Goal: Task Accomplishment & Management: Manage account settings

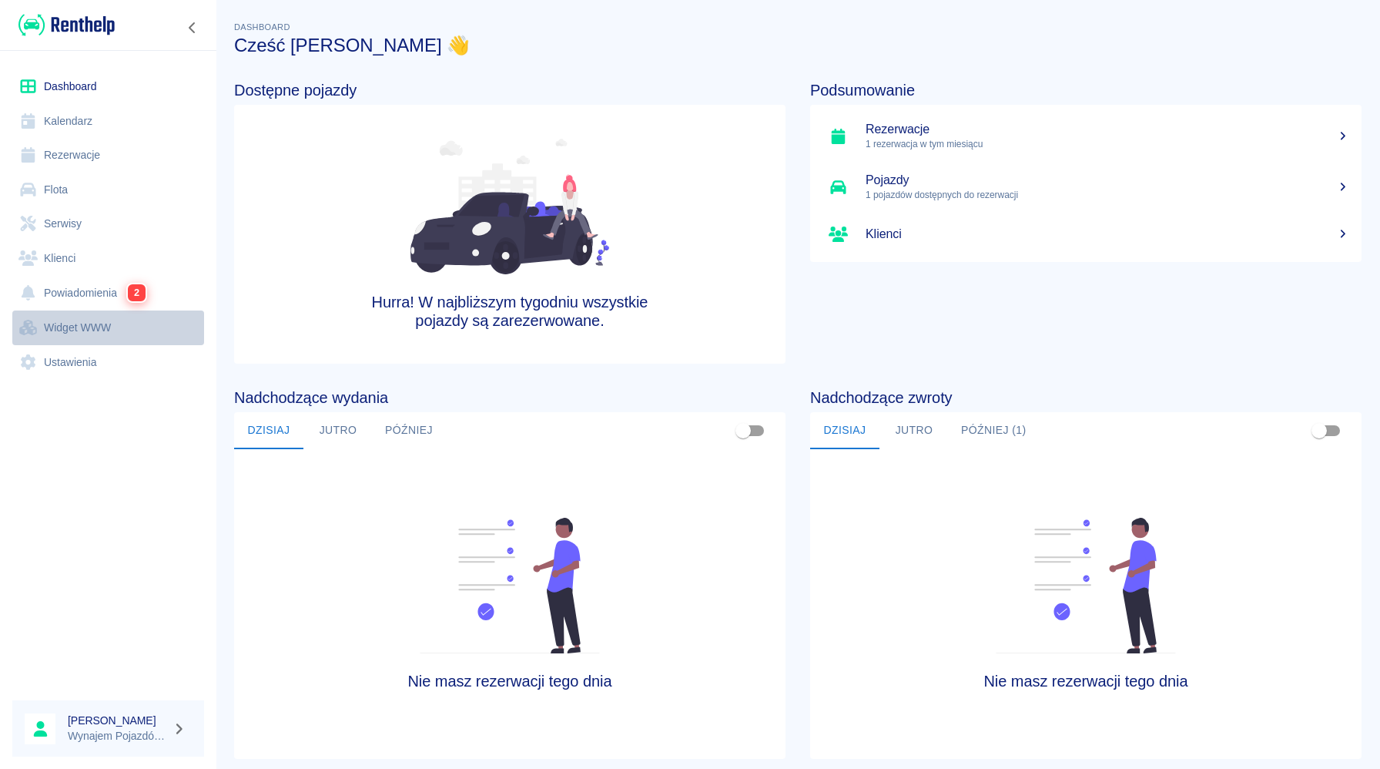
click at [102, 325] on link "Widget WWW" at bounding box center [108, 327] width 192 height 35
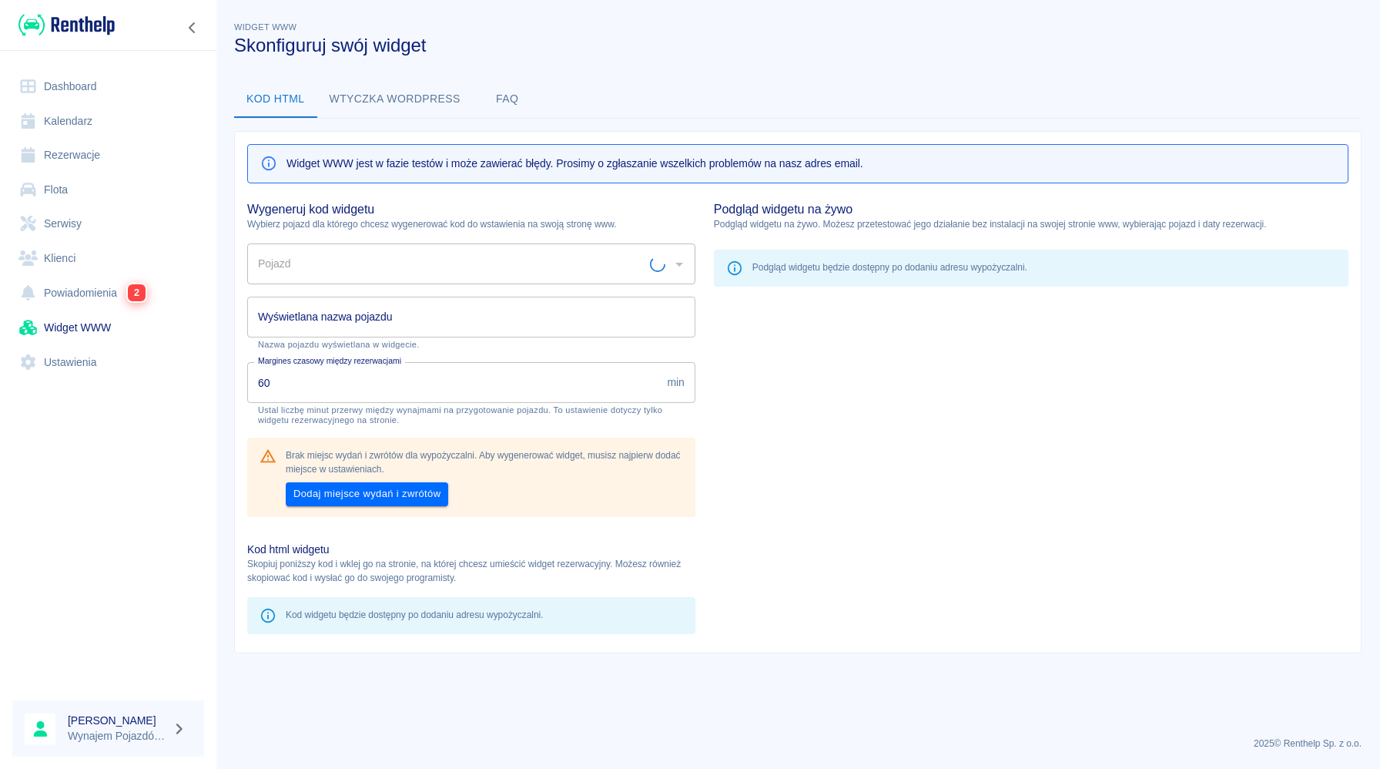
type input "N.CHŁODNIA TK DOPPELSTOCK 2021 - KR11320"
type input "N.CHŁODNIA TK DOPPELSTOCK 2021"
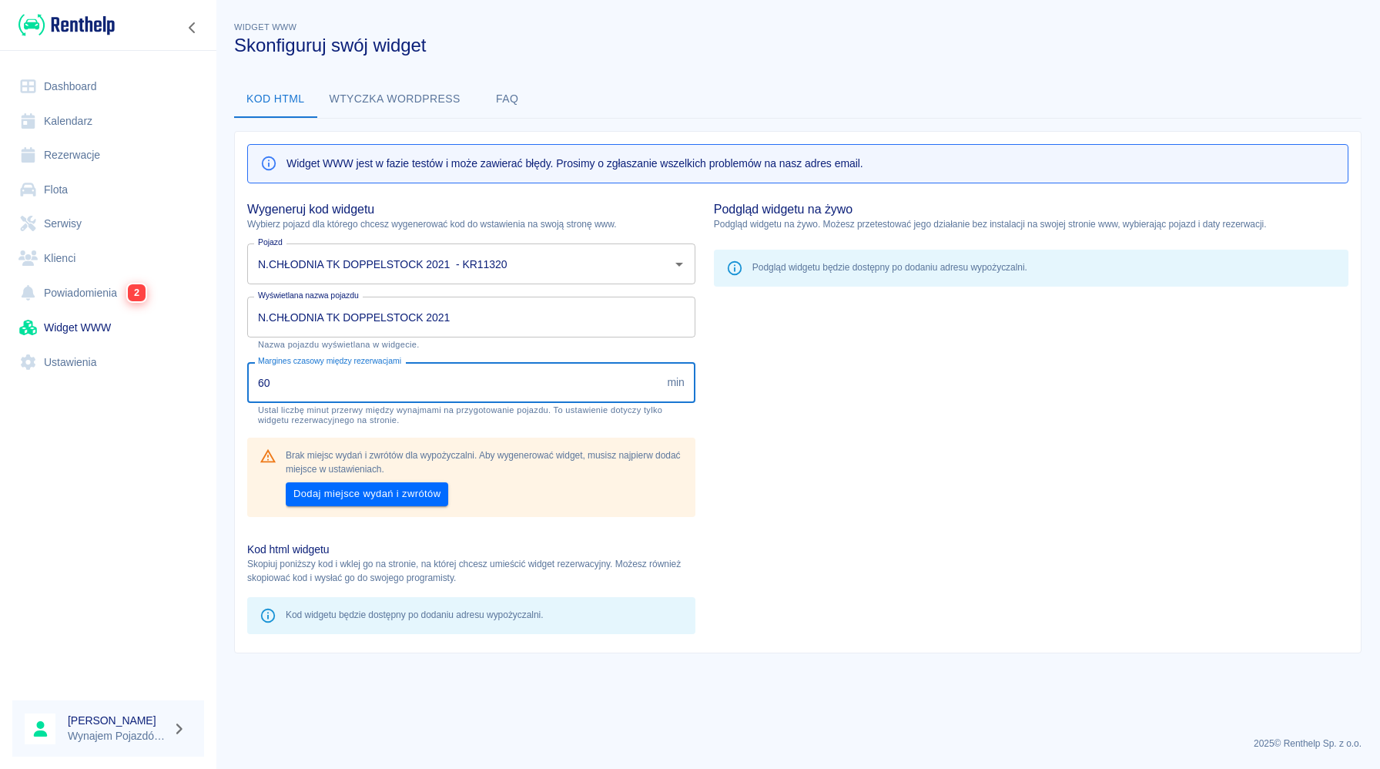
drag, startPoint x: 315, startPoint y: 383, endPoint x: 159, endPoint y: 374, distance: 156.6
click at [159, 374] on div "Dashboard Kalendarz Rezerwacje Flota Serwisy Klienci Powiadomienia 2 Widget WWW…" at bounding box center [690, 384] width 1380 height 769
click at [746, 481] on div "Podgląd widgetu na żywo Podgląd widgetu na żywo. Możesz przetestować jego dział…" at bounding box center [1022, 408] width 653 height 451
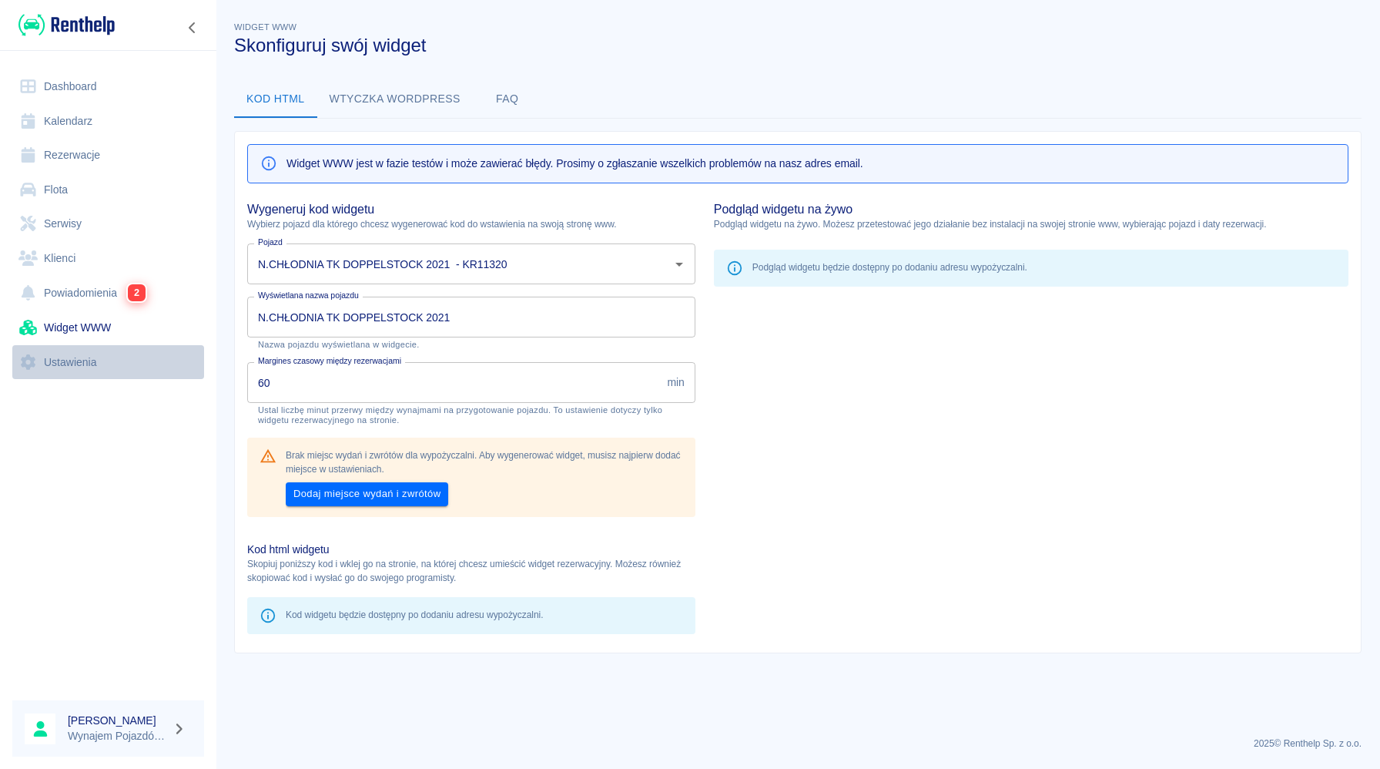
click at [80, 358] on link "Ustawienia" at bounding box center [108, 362] width 192 height 35
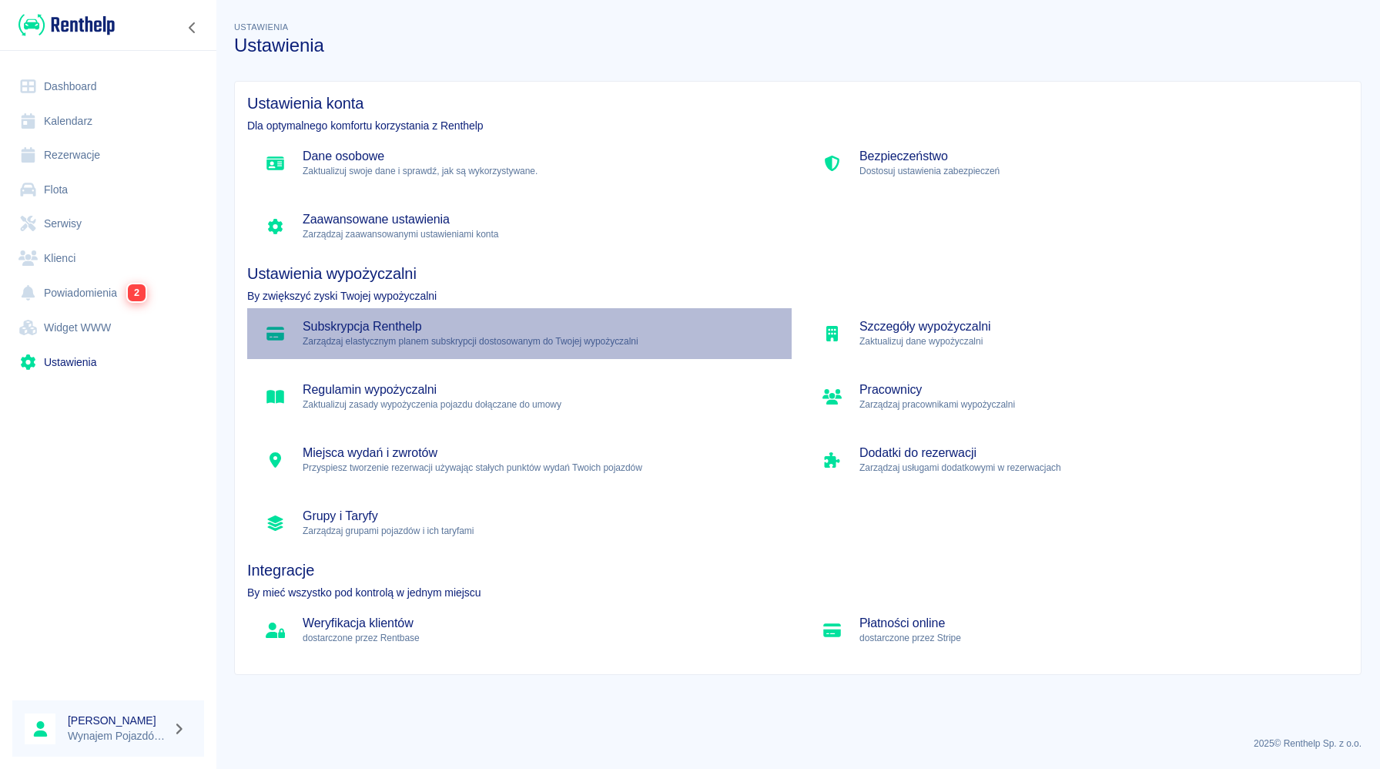
click at [687, 340] on p "Zarządzaj elastycznym planem subskrypcji dostosowanym do Twojej wypożyczalni" at bounding box center [541, 341] width 477 height 14
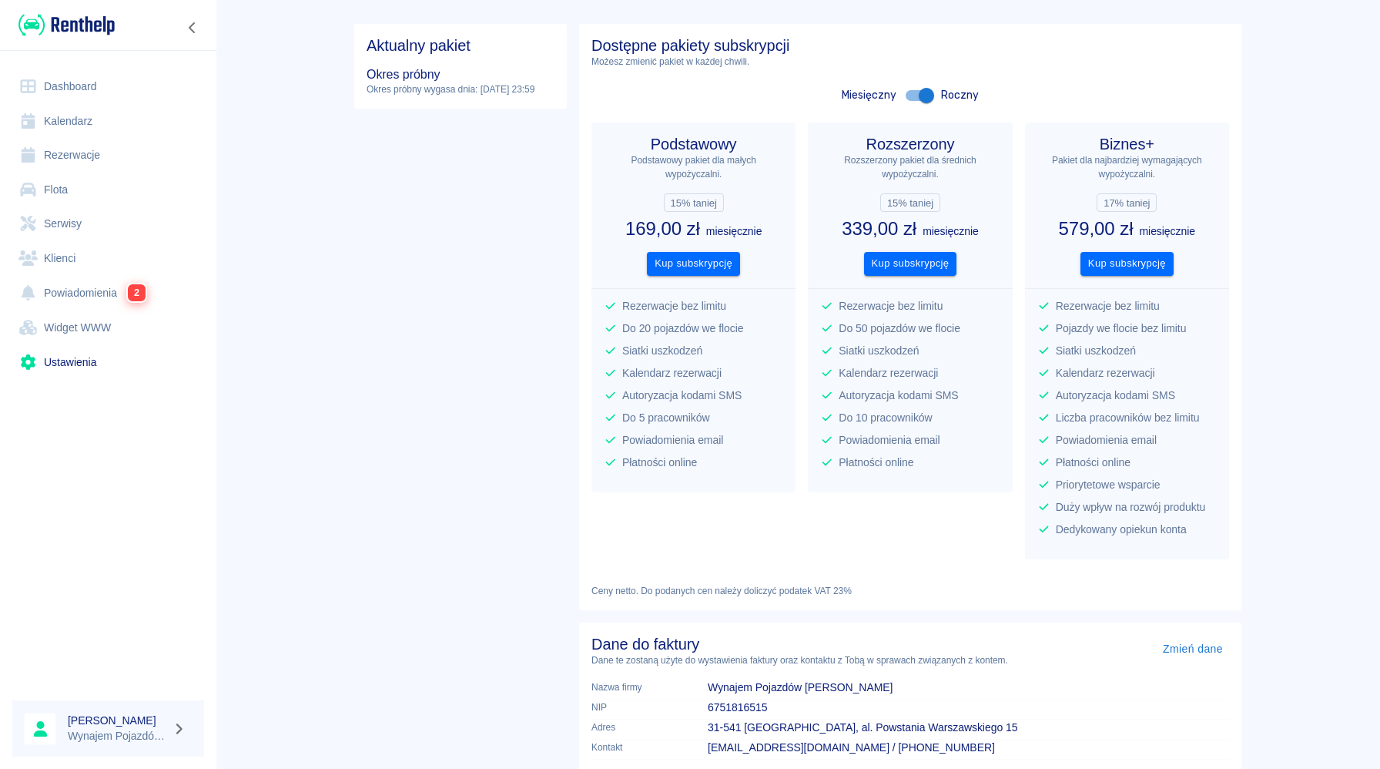
scroll to position [59, 0]
click at [925, 91] on input "checkbox" at bounding box center [927, 93] width 88 height 29
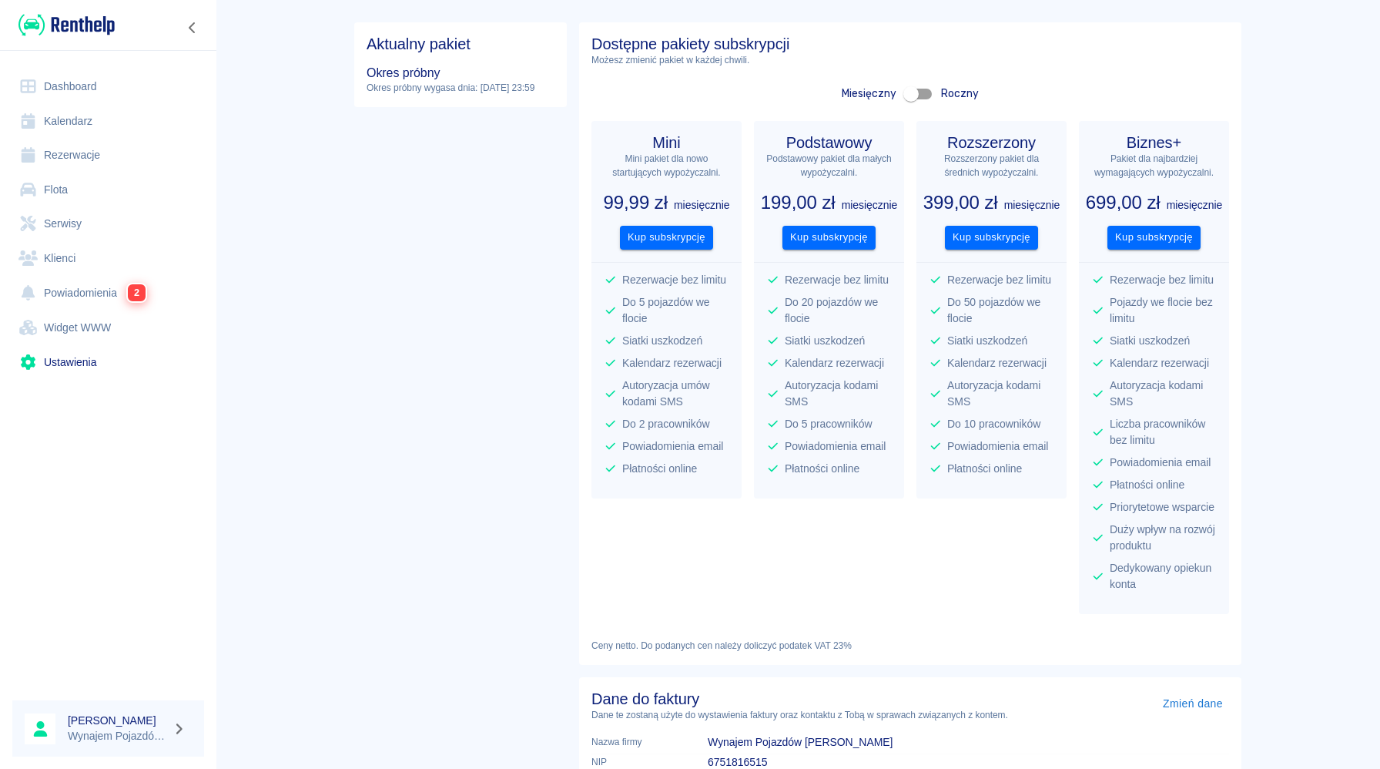
click at [911, 90] on input "checkbox" at bounding box center [911, 93] width 88 height 29
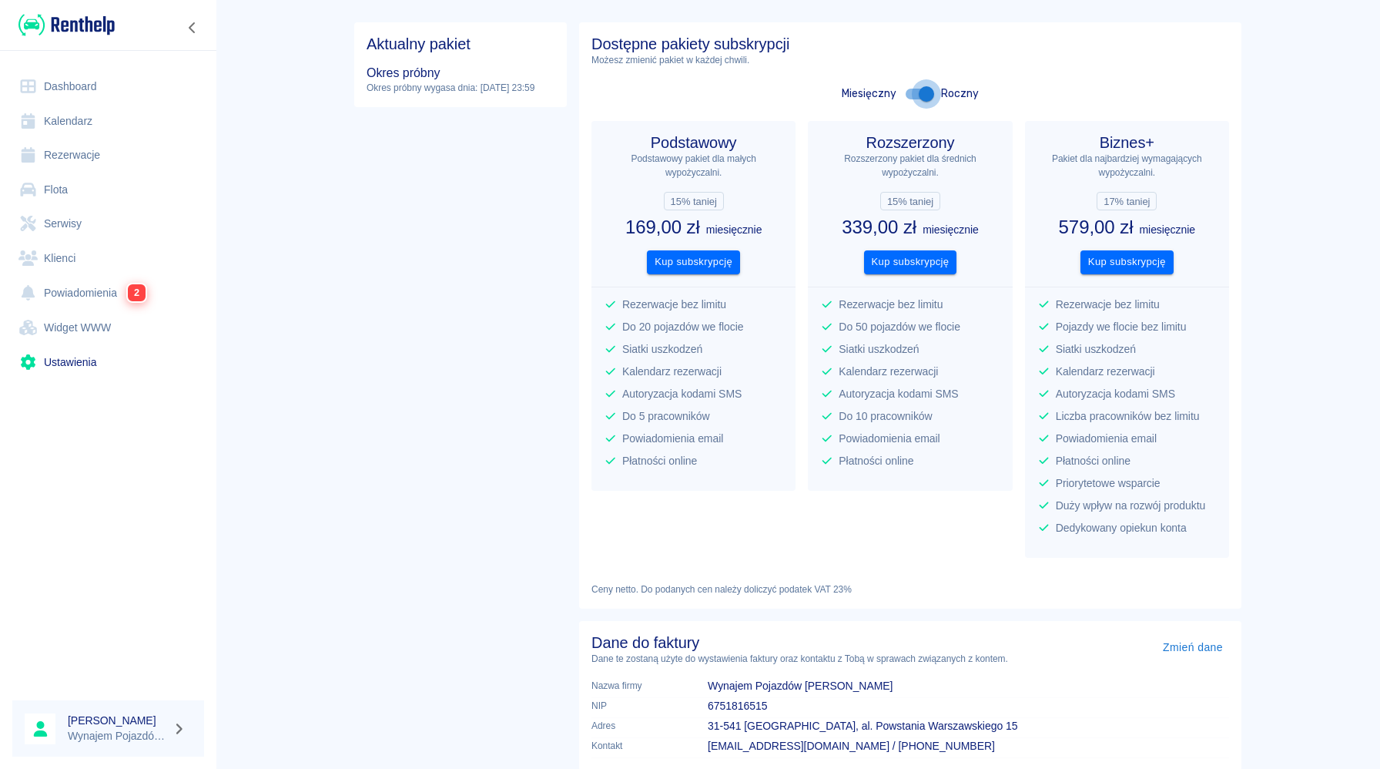
click at [931, 92] on input "checkbox" at bounding box center [927, 93] width 88 height 29
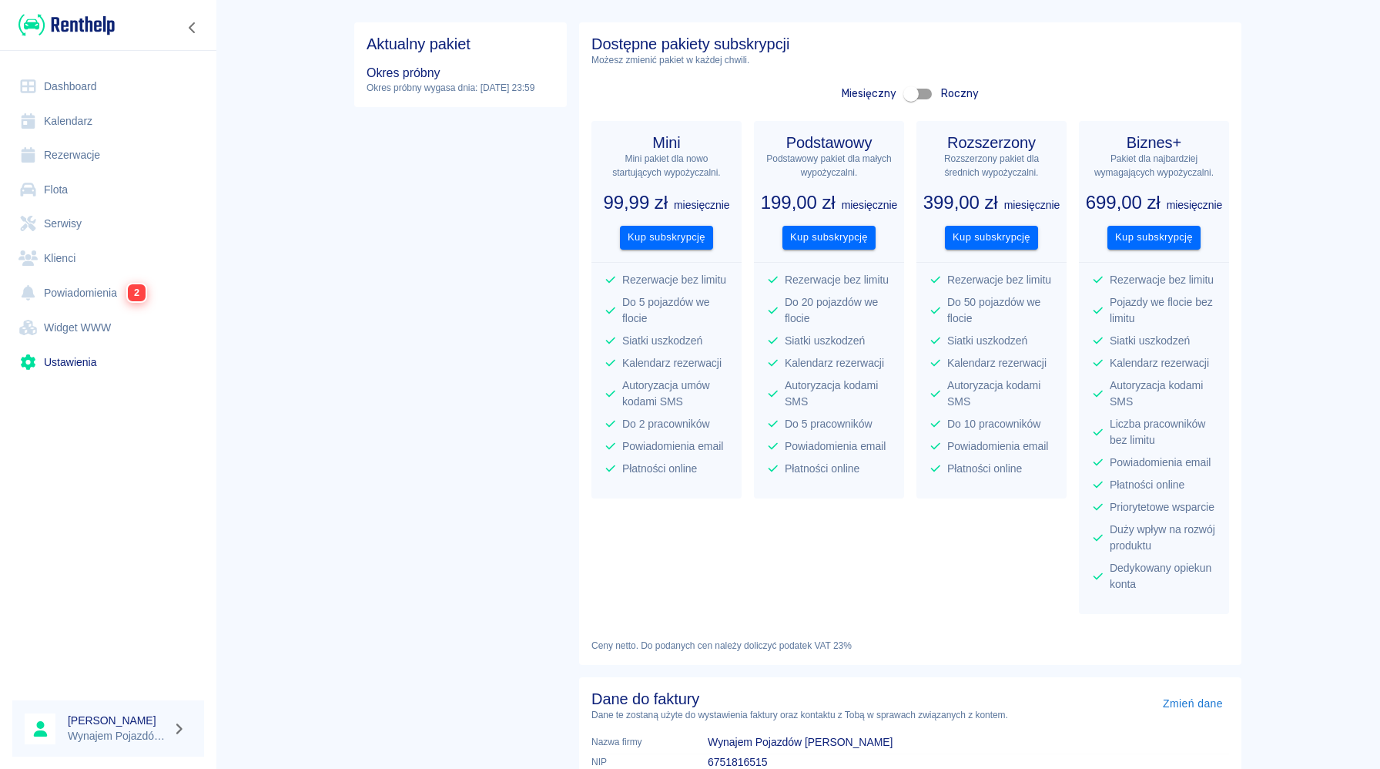
click at [918, 92] on input "checkbox" at bounding box center [911, 93] width 88 height 29
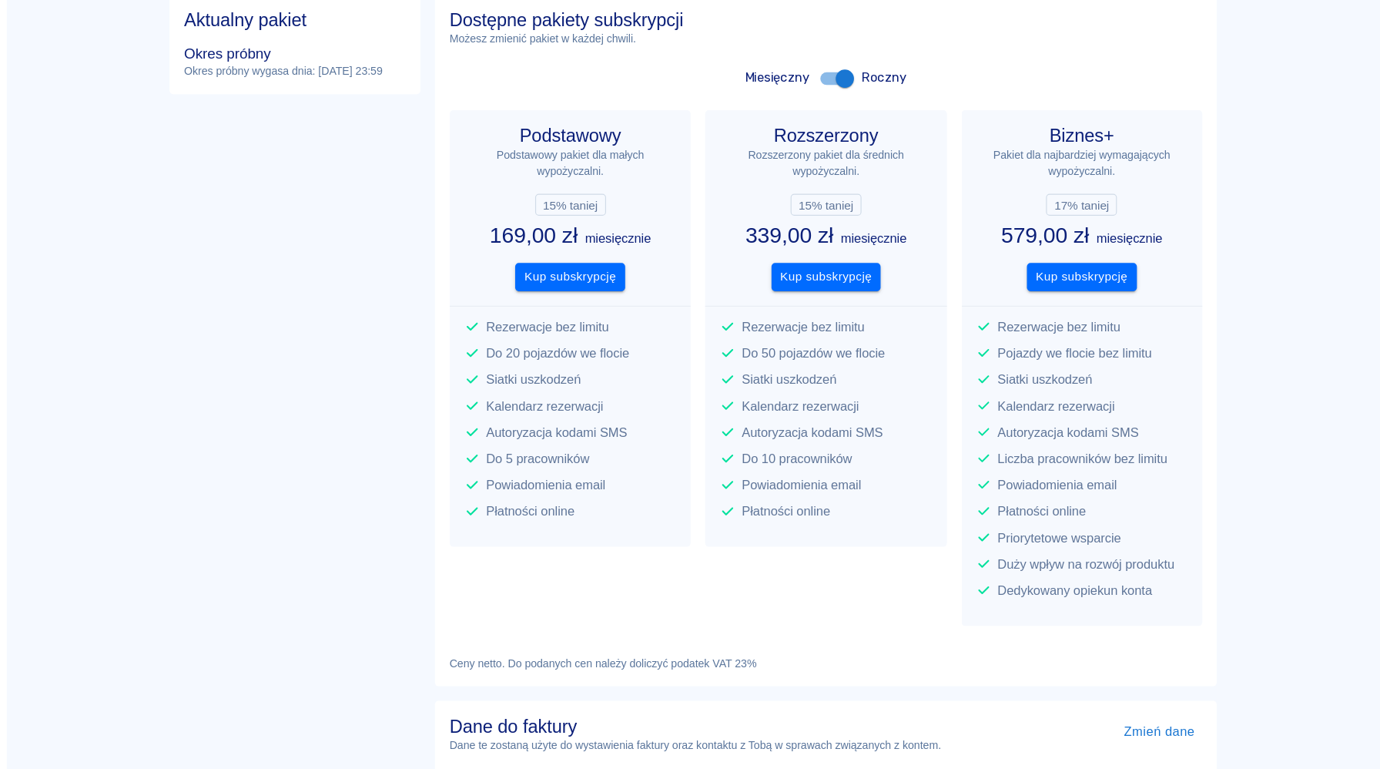
scroll to position [0, 0]
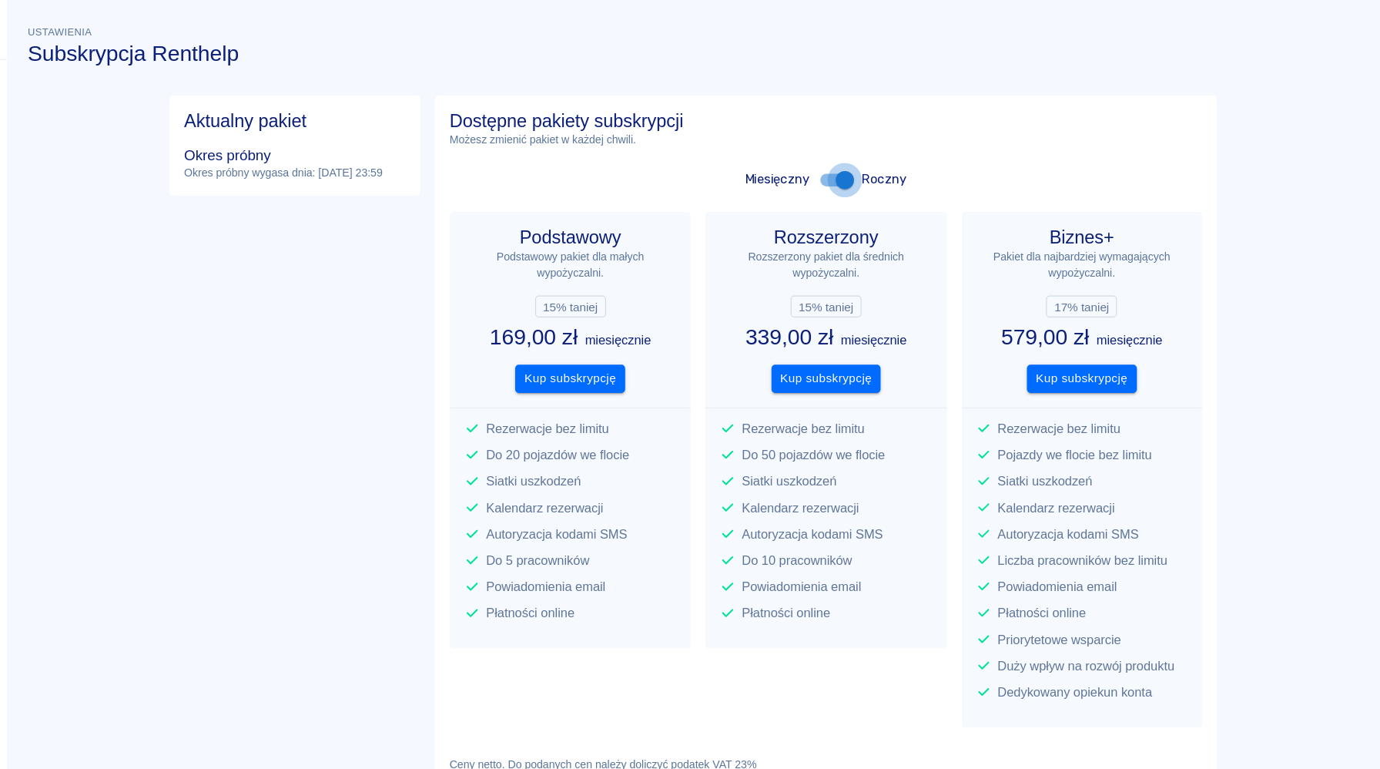
click at [930, 149] on input "checkbox" at bounding box center [927, 152] width 88 height 29
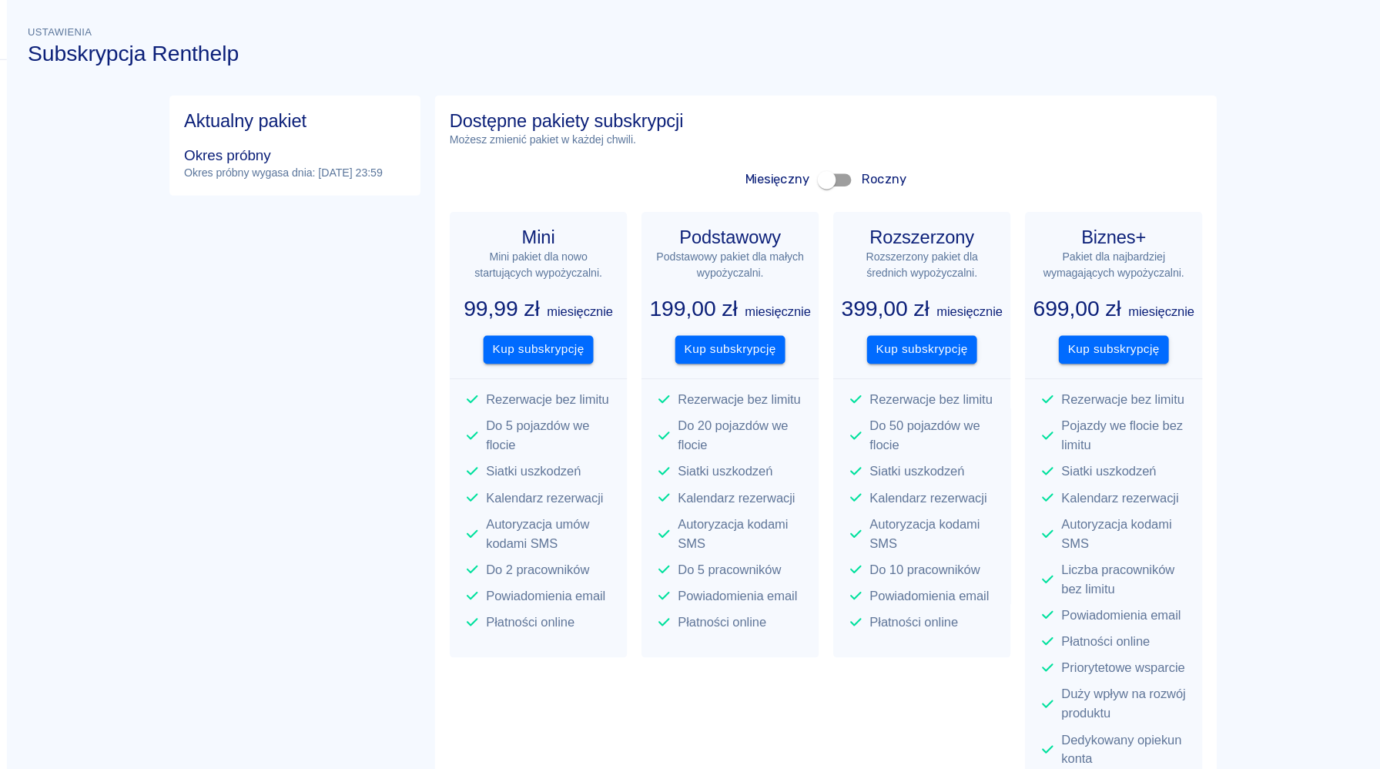
click at [915, 152] on input "checkbox" at bounding box center [911, 152] width 88 height 29
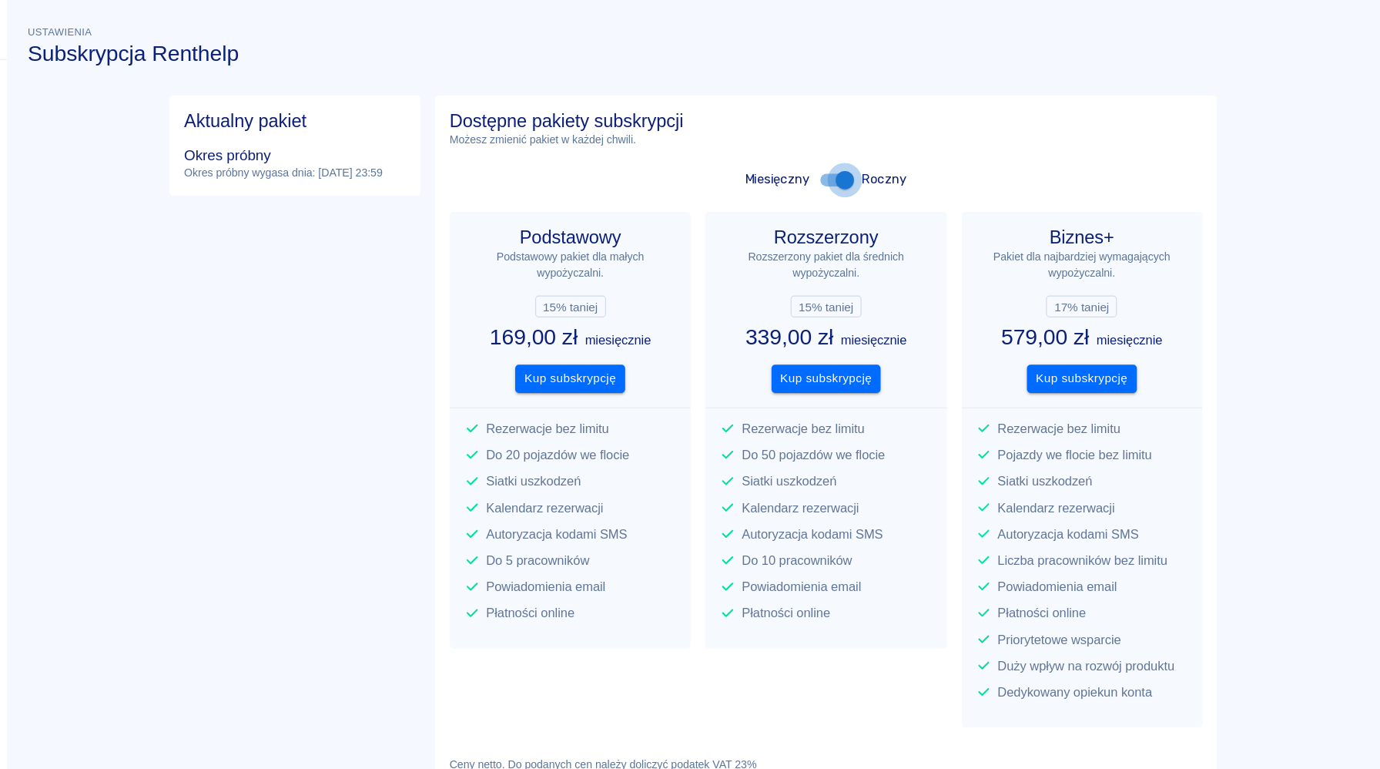
click at [915, 152] on input "checkbox" at bounding box center [927, 152] width 88 height 29
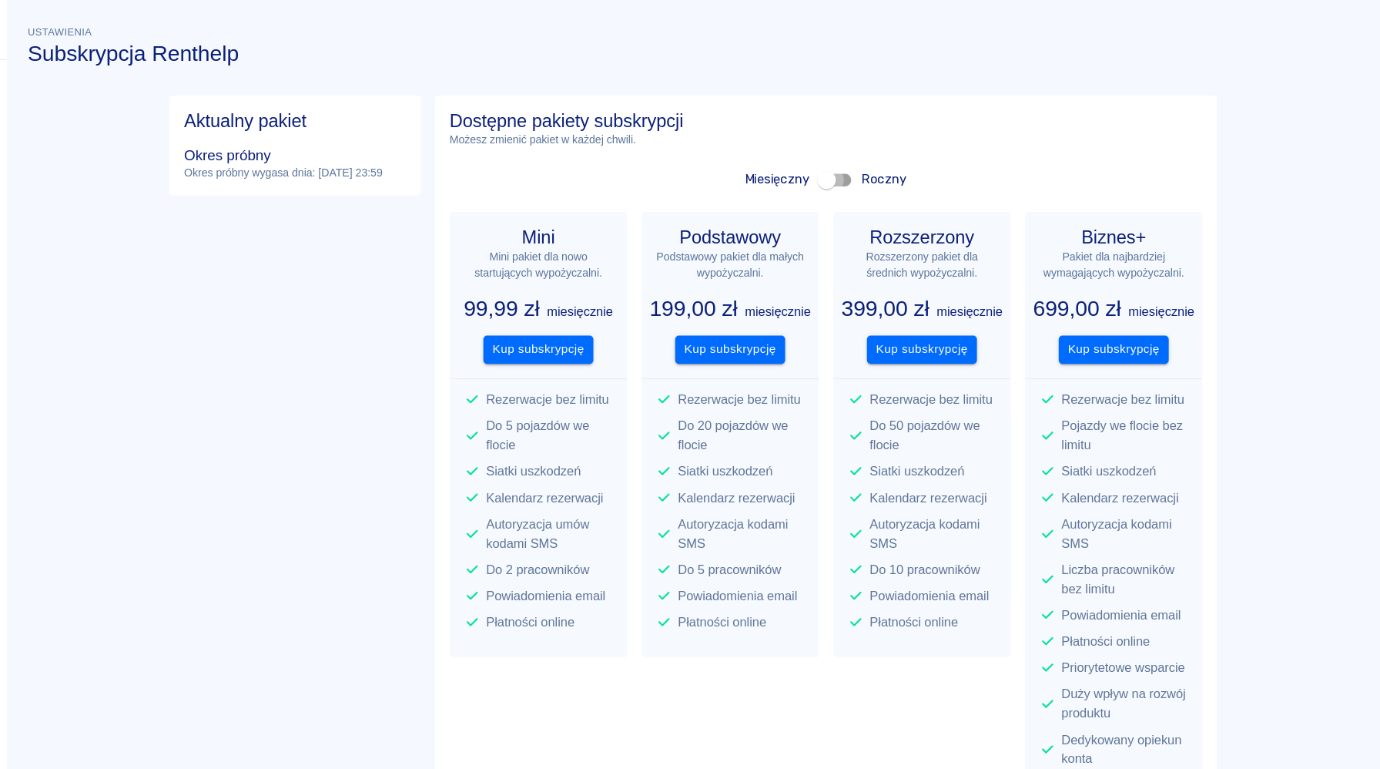
click at [920, 155] on input "checkbox" at bounding box center [911, 152] width 88 height 29
checkbox input "true"
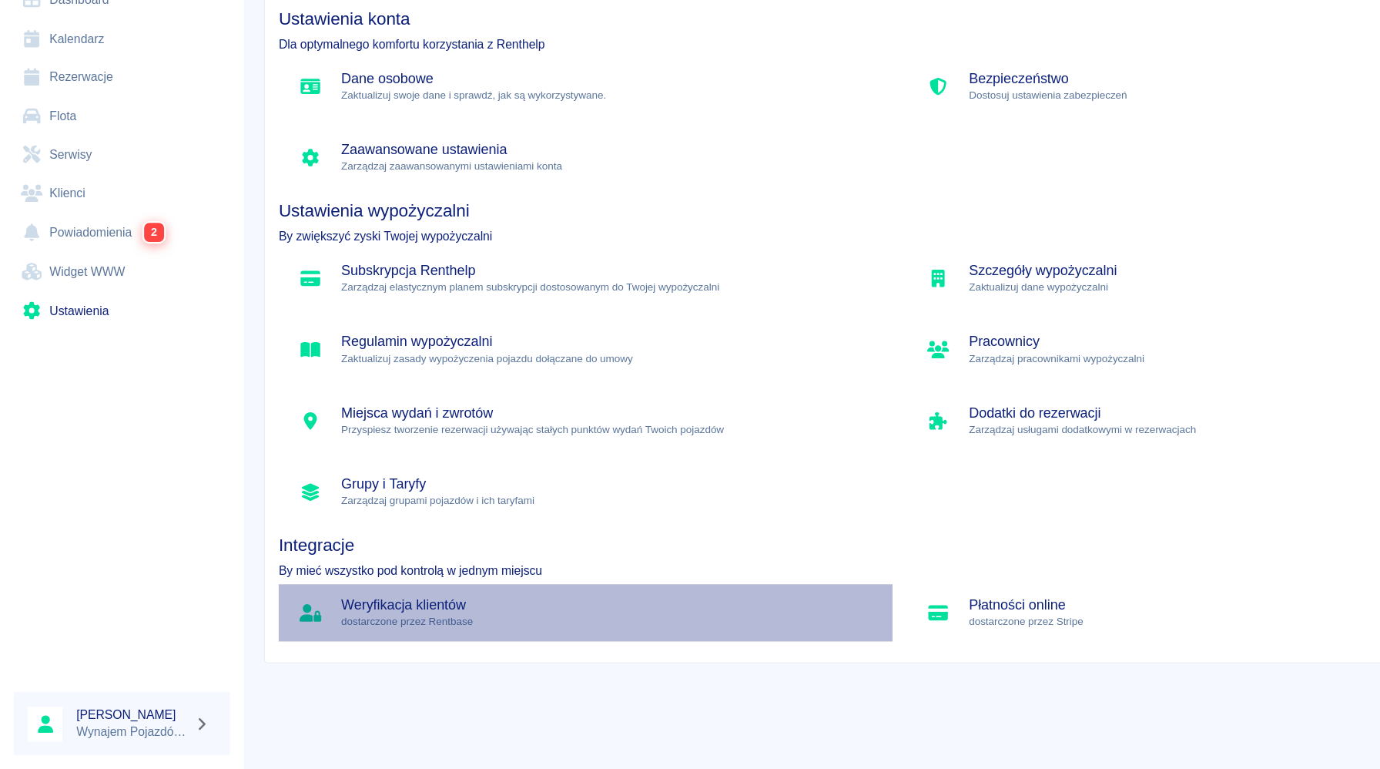
click at [421, 632] on p "dostarczone przez Rentbase" at bounding box center [541, 638] width 477 height 14
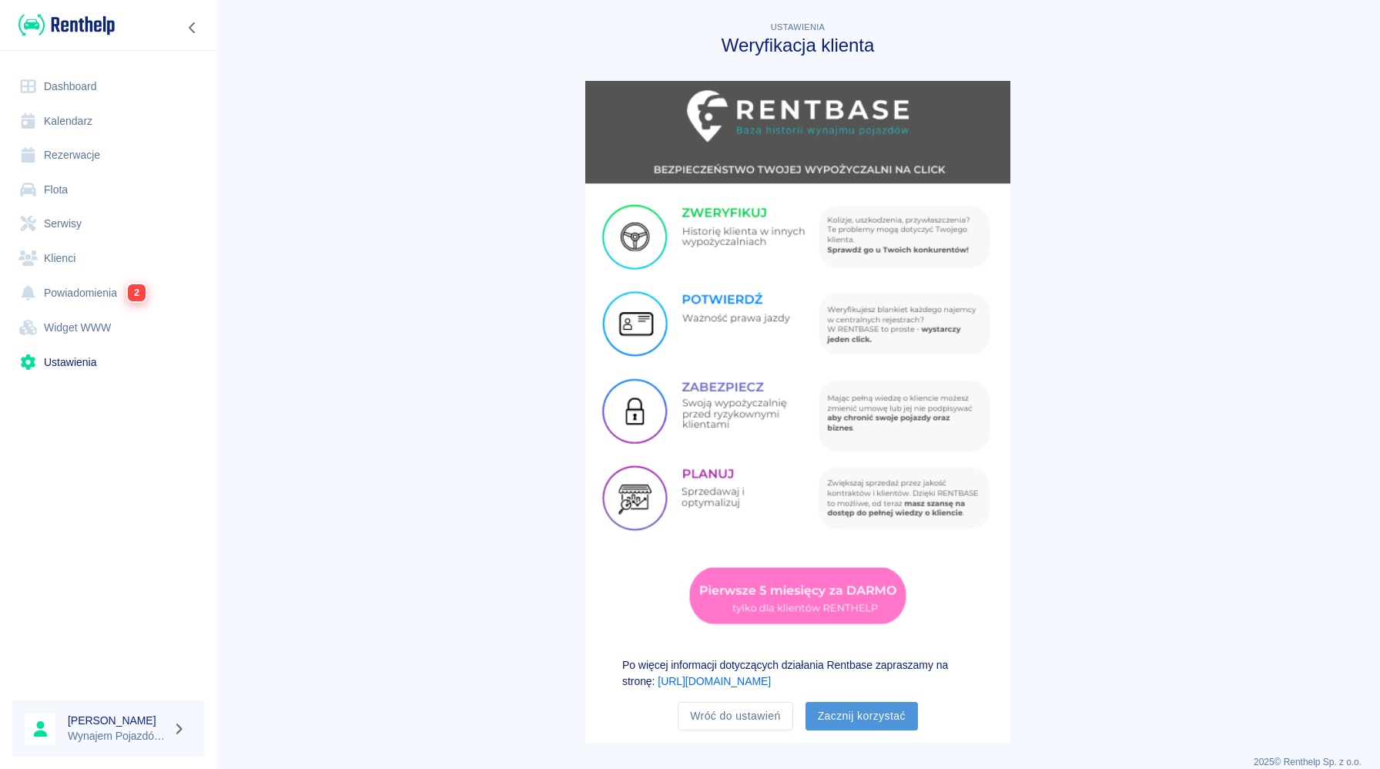
click at [857, 722] on button "Zacznij korzystać" at bounding box center [862, 716] width 112 height 29
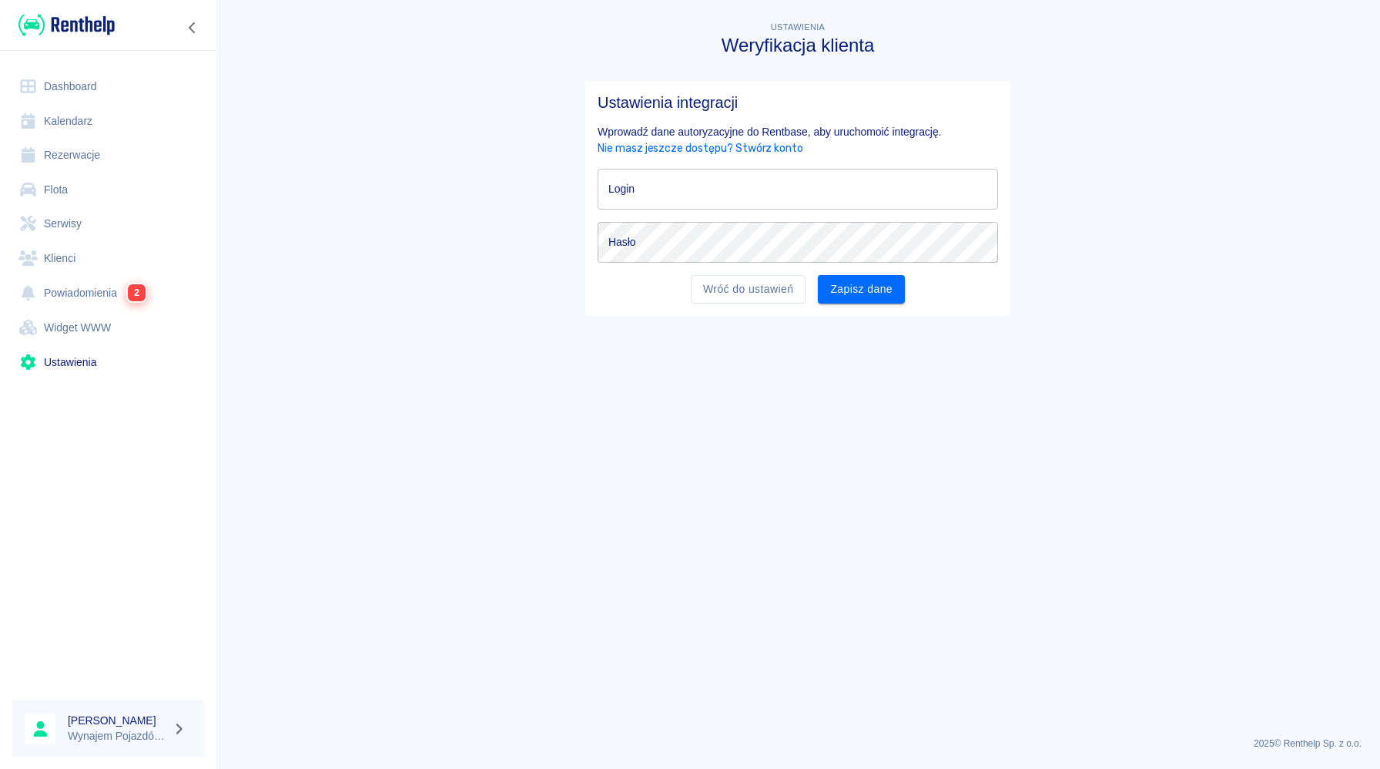
type input "[EMAIL_ADDRESS][DOMAIN_NAME]"
click at [873, 293] on button "Zapisz dane" at bounding box center [861, 289] width 87 height 29
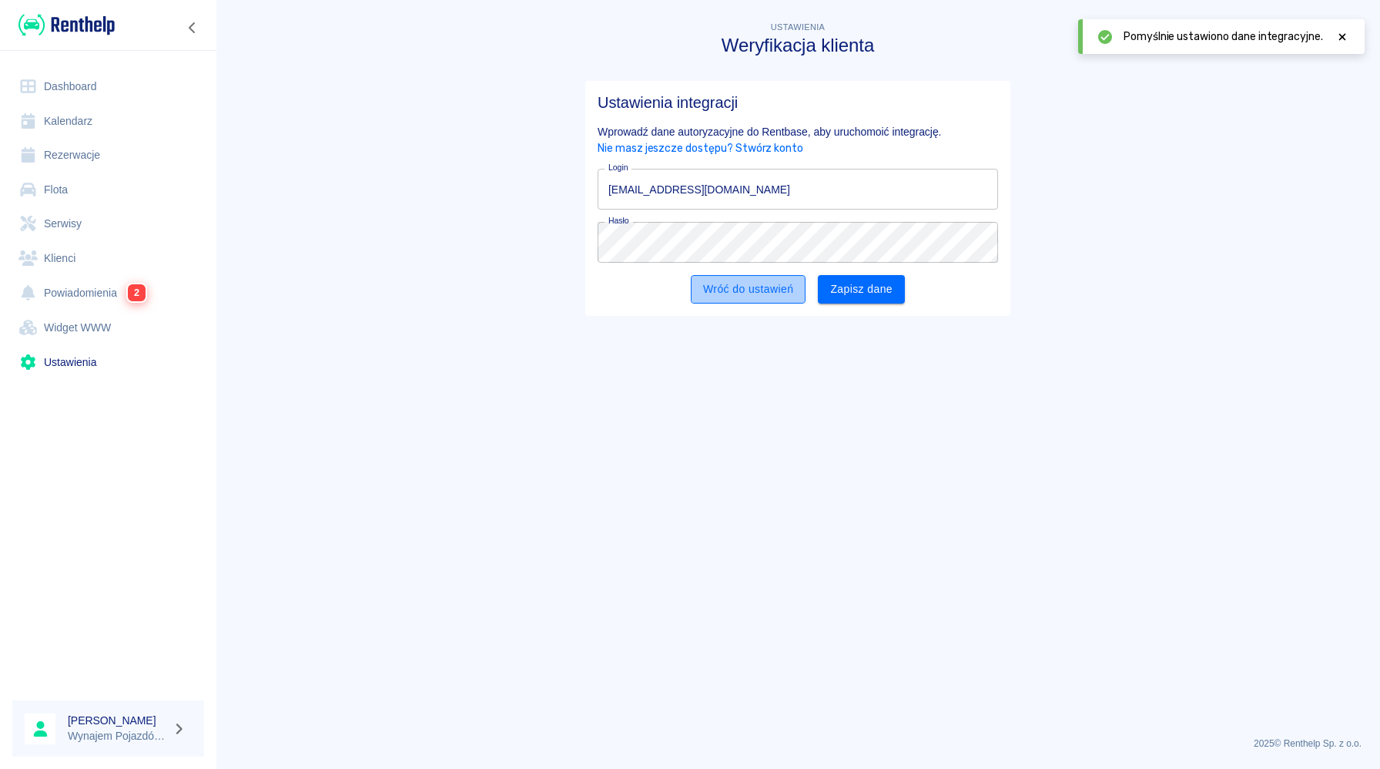
click at [756, 284] on link "Wróć do ustawień" at bounding box center [748, 289] width 115 height 29
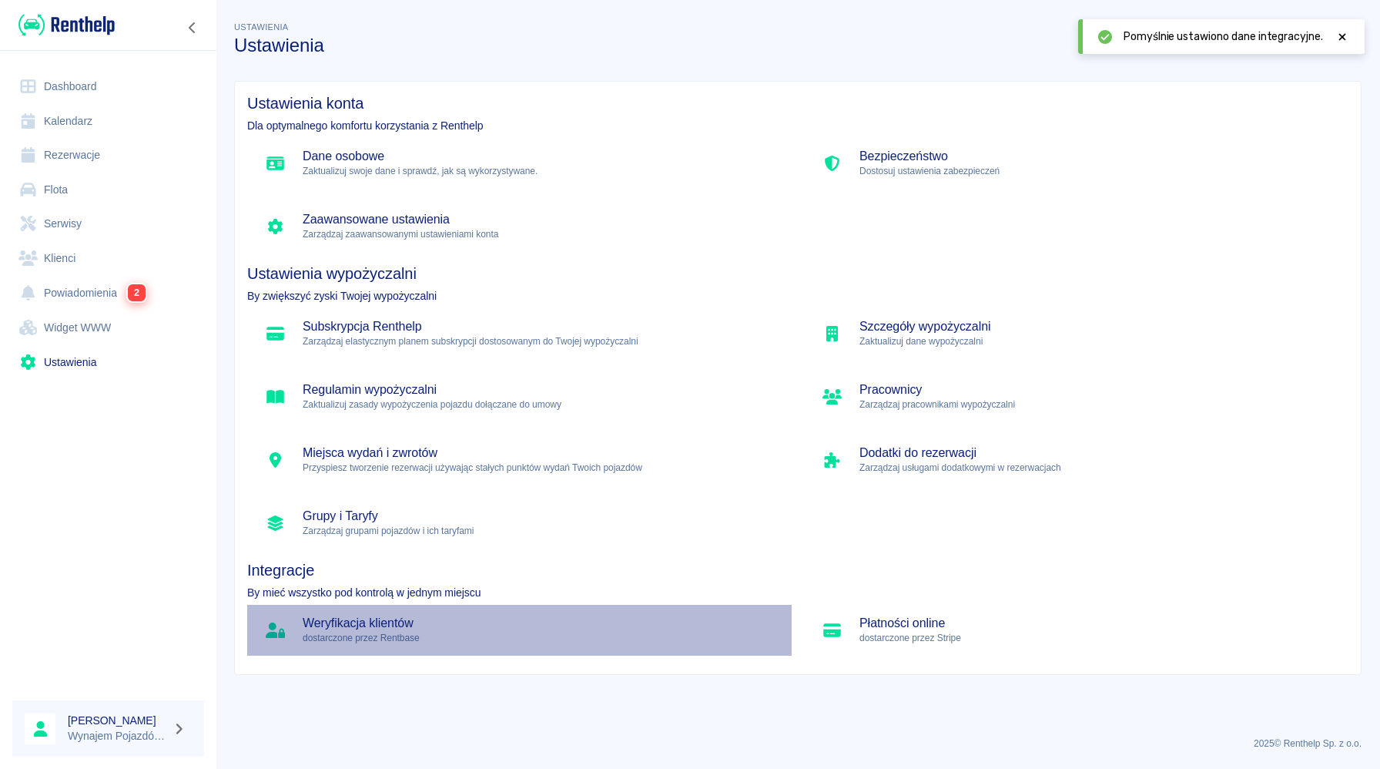
click at [394, 623] on h5 "Weryfikacja klientów" at bounding box center [541, 622] width 477 height 15
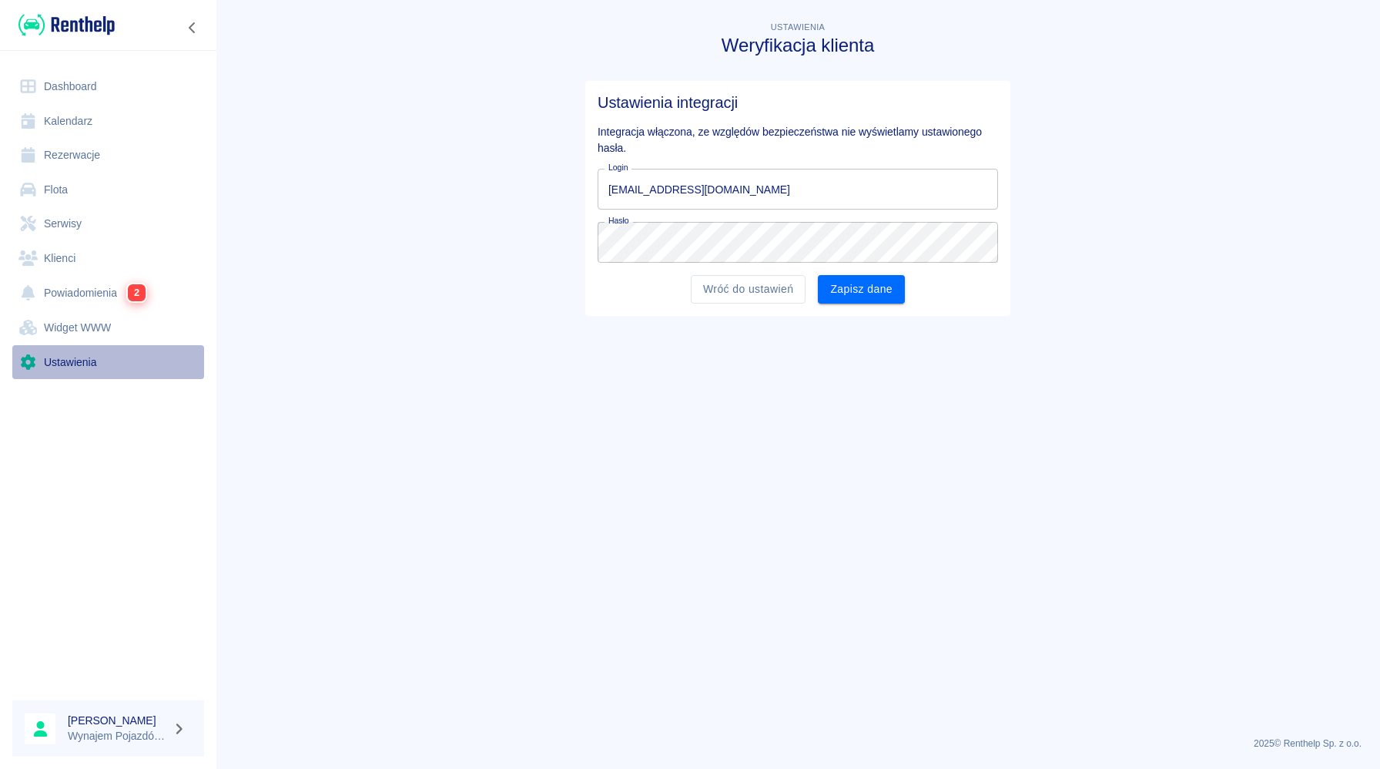
click at [116, 360] on link "Ustawienia" at bounding box center [108, 362] width 192 height 35
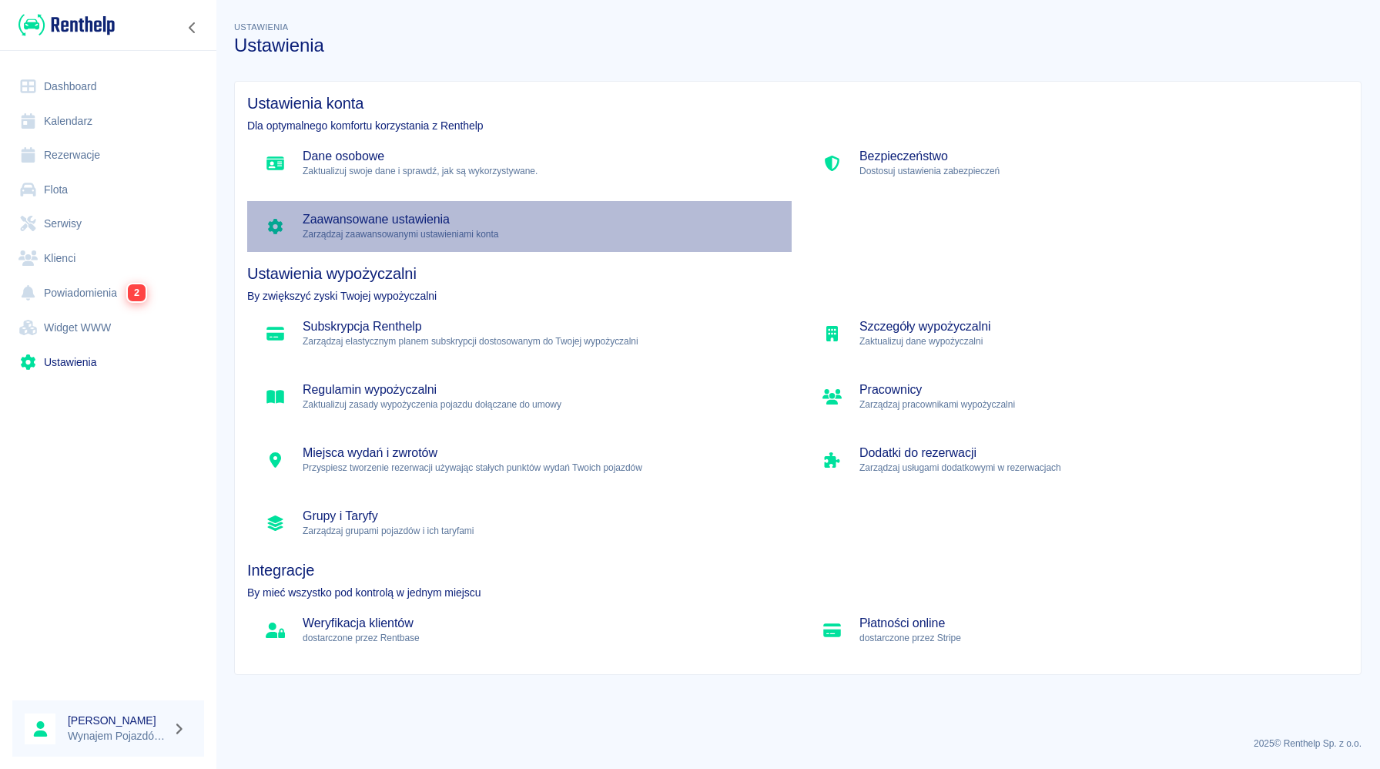
click at [518, 230] on p "Zarządzaj zaawansowanymi ustawieniami konta" at bounding box center [541, 234] width 477 height 14
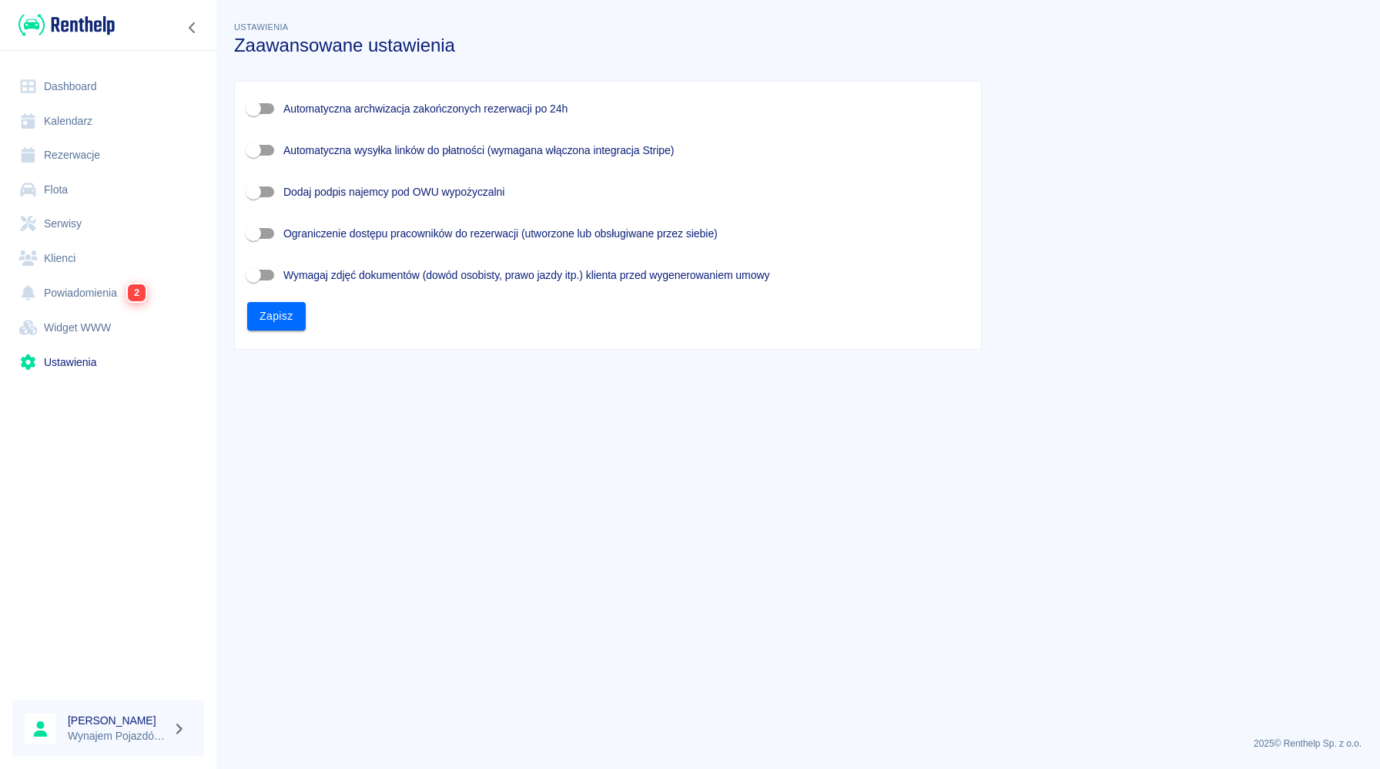
click at [341, 195] on span "Dodaj podpis najemcy pod OWU wypożyczalni" at bounding box center [393, 192] width 221 height 16
click at [297, 195] on input "Dodaj podpis najemcy pod OWU wypożyczalni" at bounding box center [254, 191] width 88 height 29
click at [341, 195] on span "Dodaj podpis najemcy pod OWU wypożyczalni" at bounding box center [393, 192] width 221 height 16
click at [313, 195] on input "Dodaj podpis najemcy pod OWU wypożyczalni" at bounding box center [269, 191] width 88 height 29
checkbox input "false"
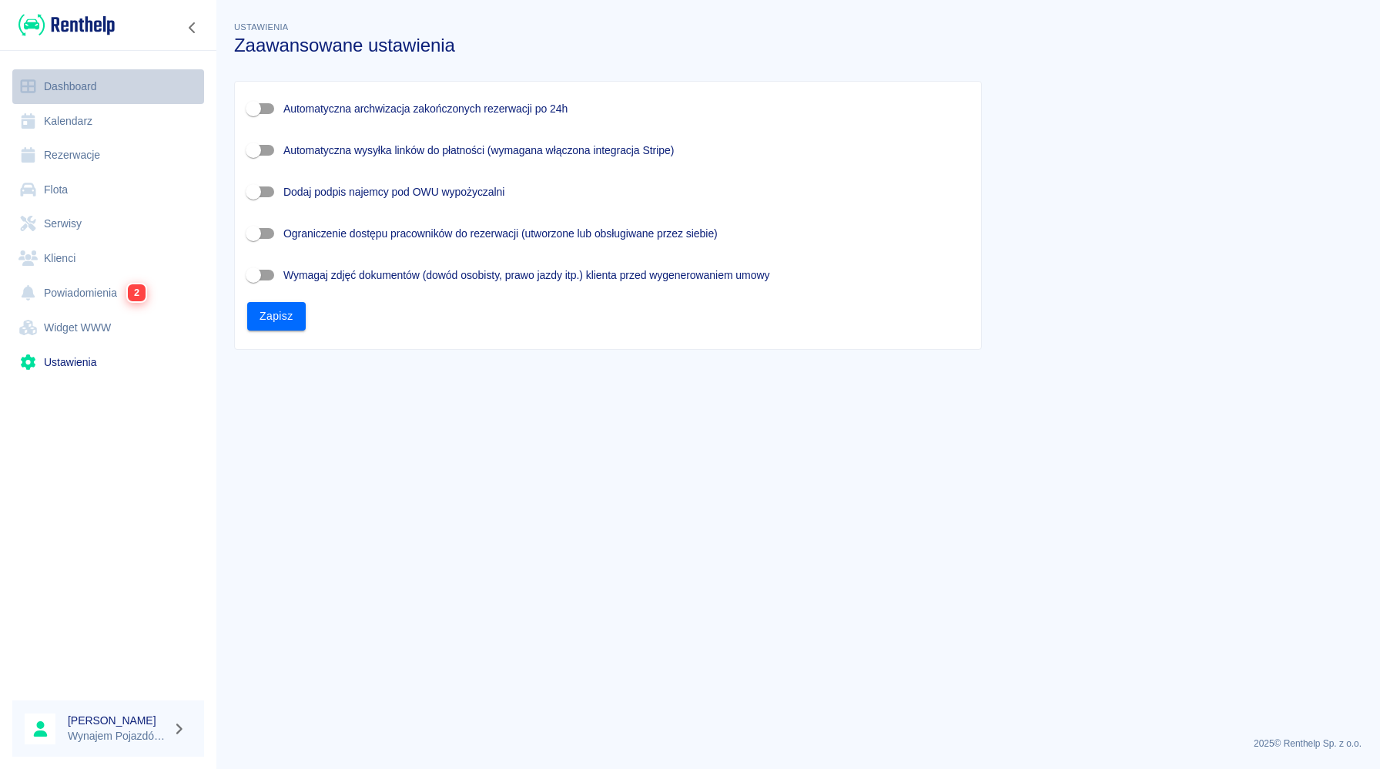
click at [115, 89] on link "Dashboard" at bounding box center [108, 86] width 192 height 35
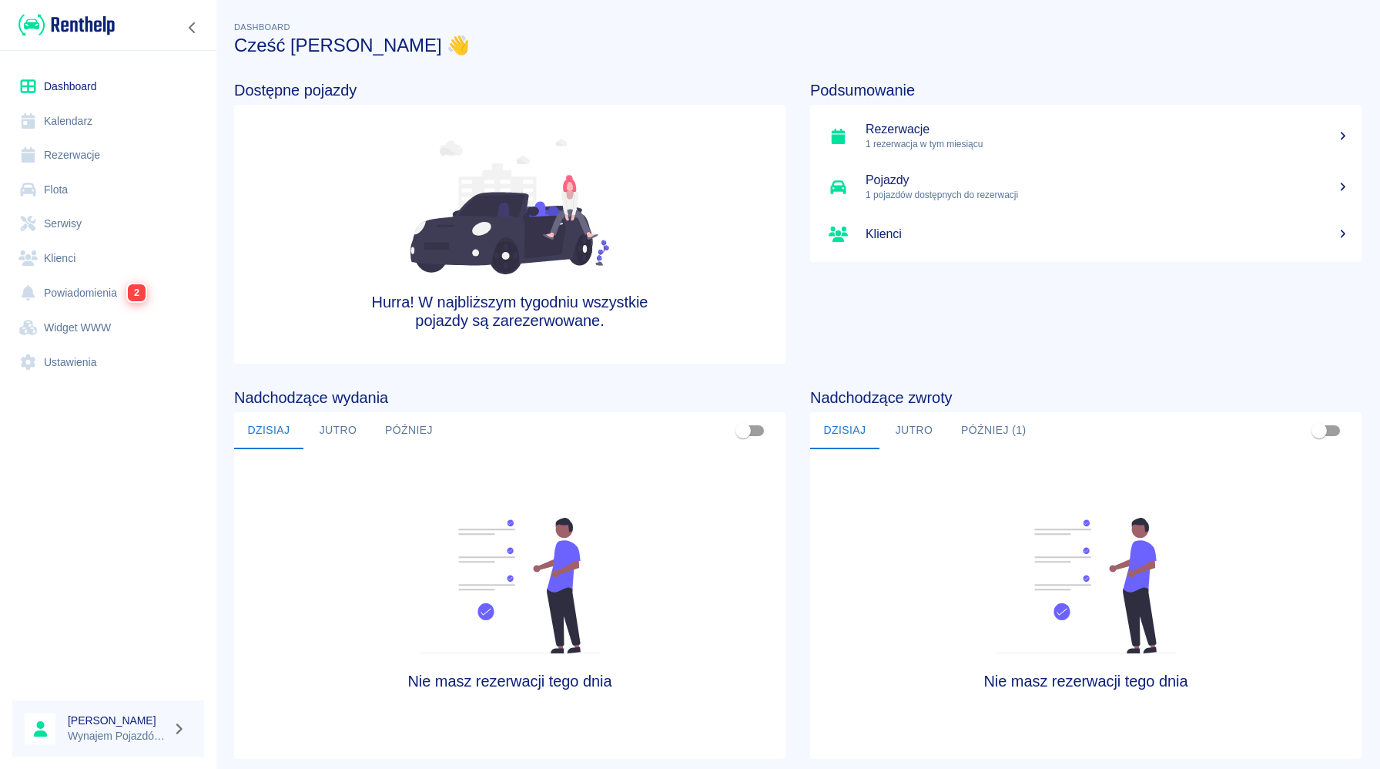
scroll to position [35, 0]
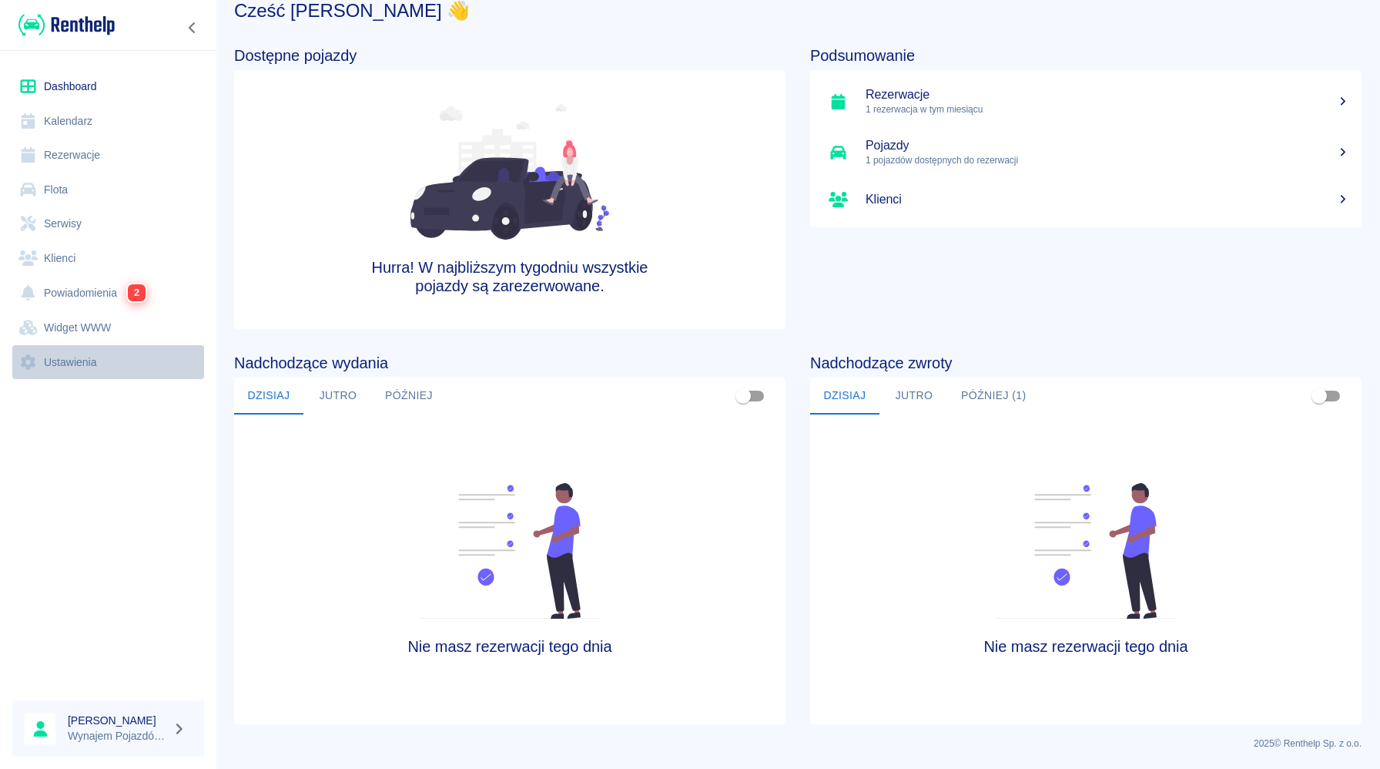
click at [116, 364] on link "Ustawienia" at bounding box center [108, 362] width 192 height 35
